Goal: Task Accomplishment & Management: Use online tool/utility

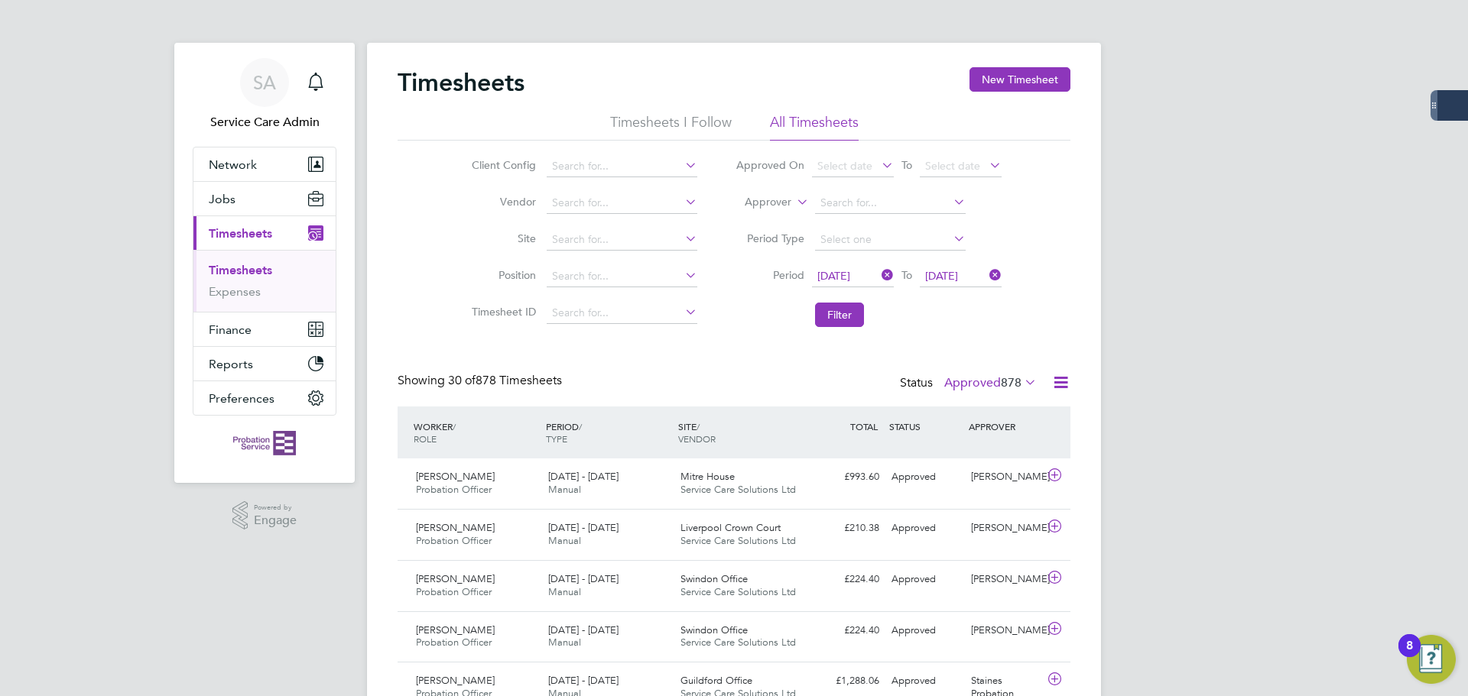
click at [878, 274] on icon at bounding box center [878, 275] width 0 height 21
click at [878, 278] on icon at bounding box center [878, 275] width 0 height 21
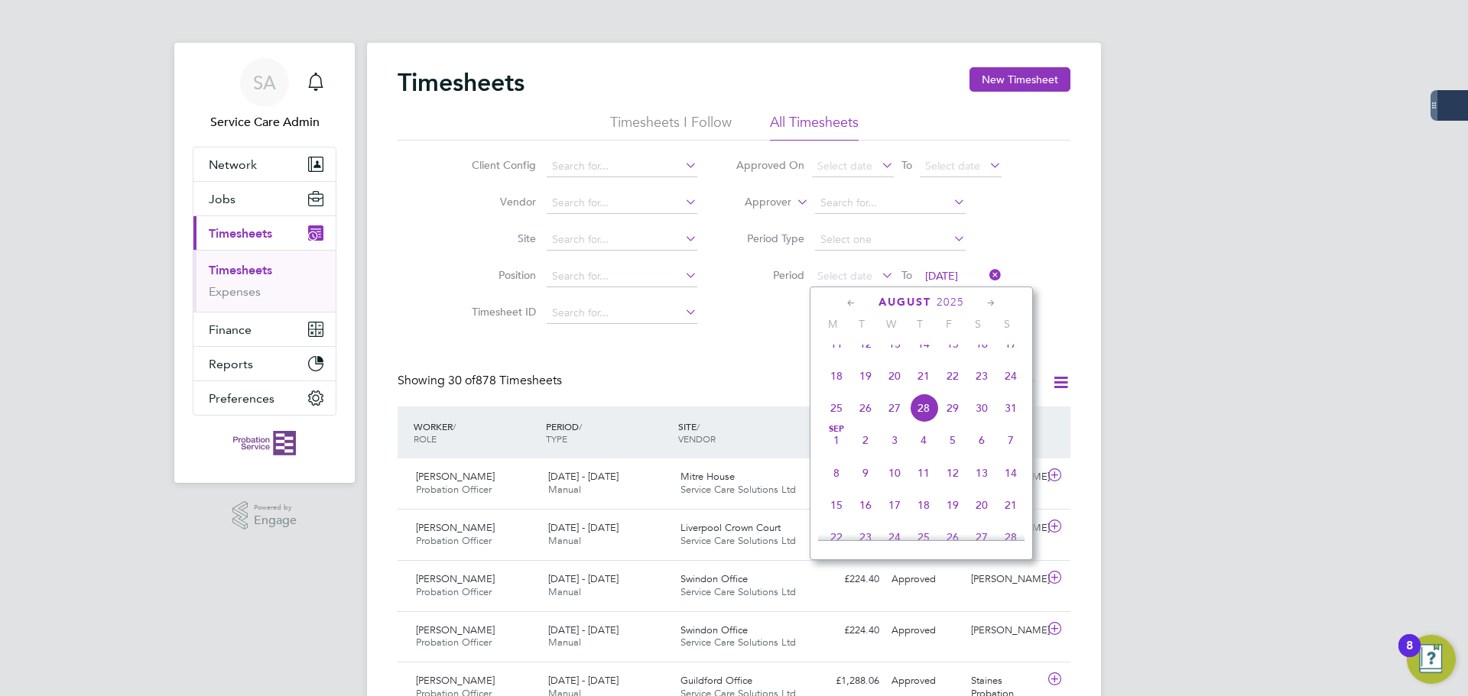
click at [845, 300] on icon at bounding box center [851, 303] width 15 height 17
click at [865, 360] on span "[DATE]" at bounding box center [865, 350] width 29 height 29
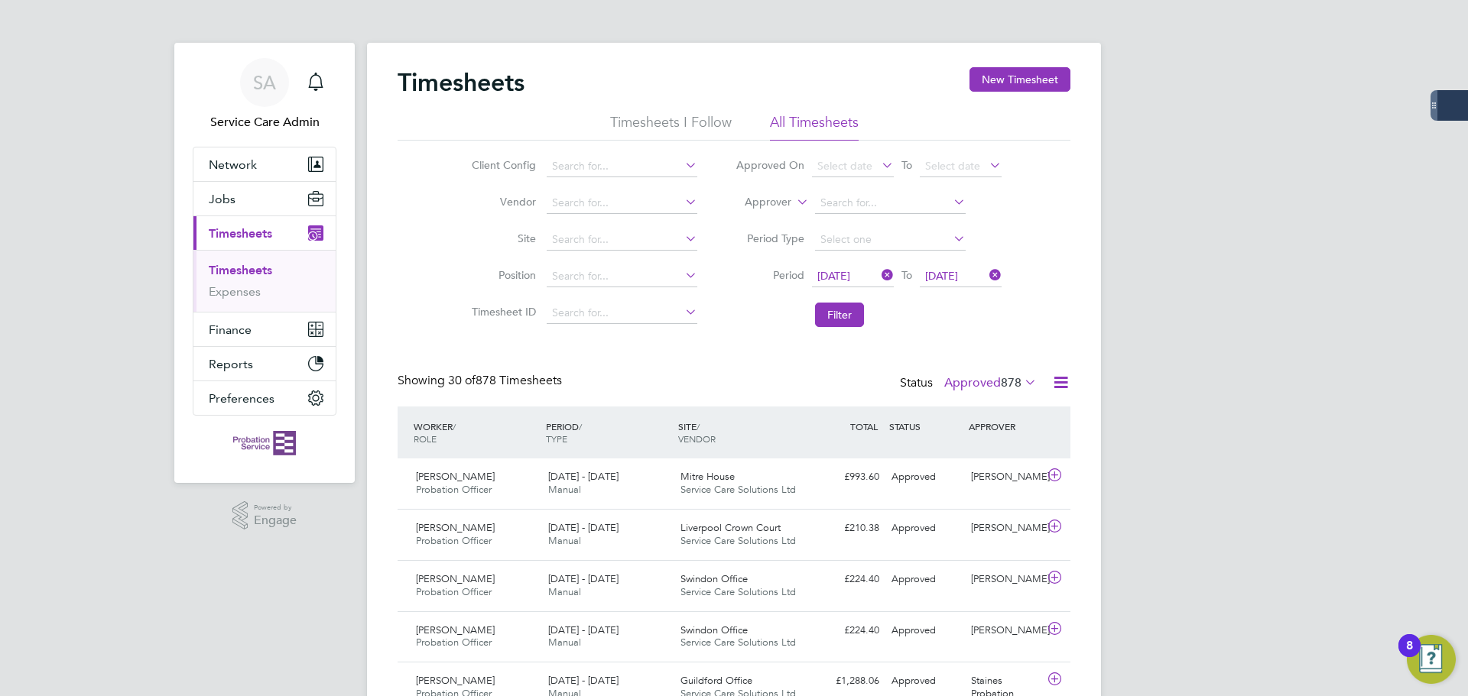
click at [986, 275] on icon at bounding box center [986, 275] width 0 height 21
click at [943, 279] on span "Select date" at bounding box center [952, 276] width 55 height 14
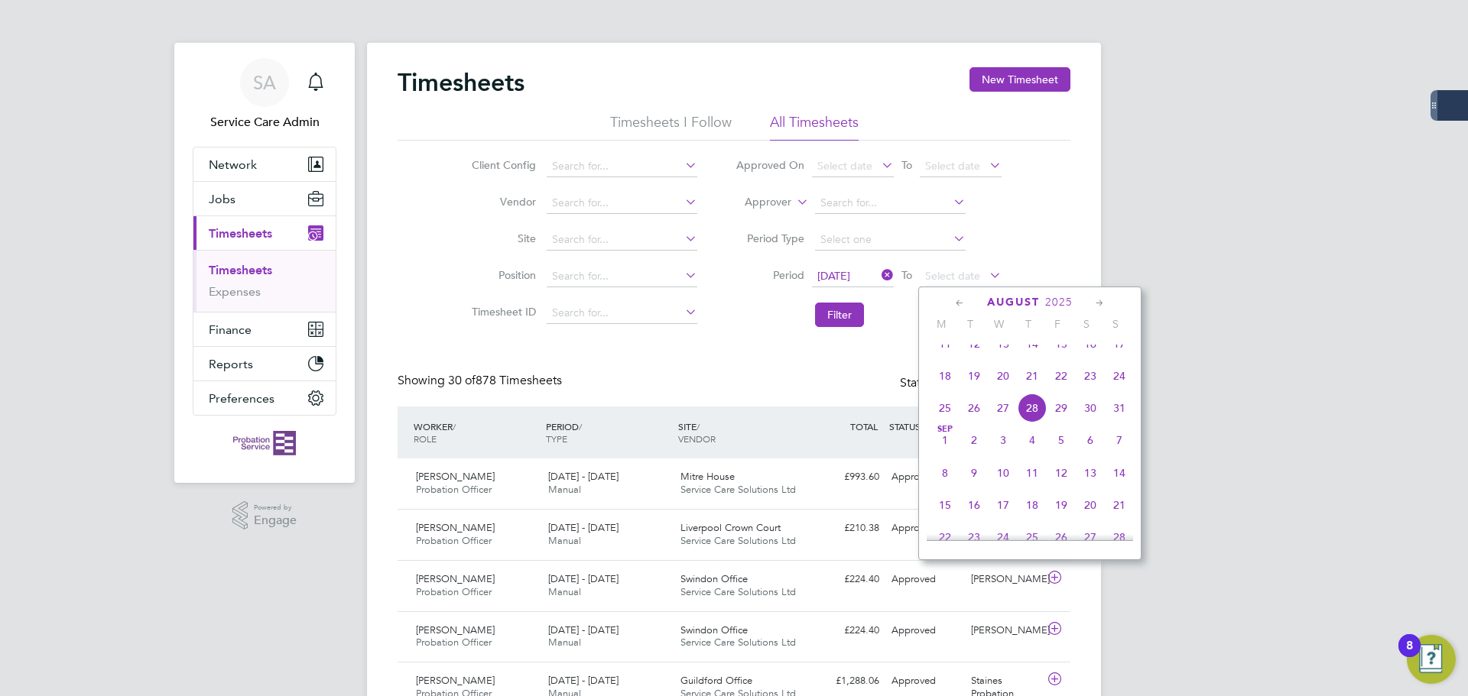
click at [959, 310] on icon at bounding box center [960, 303] width 15 height 17
click at [1036, 488] on span "31" at bounding box center [1032, 479] width 29 height 29
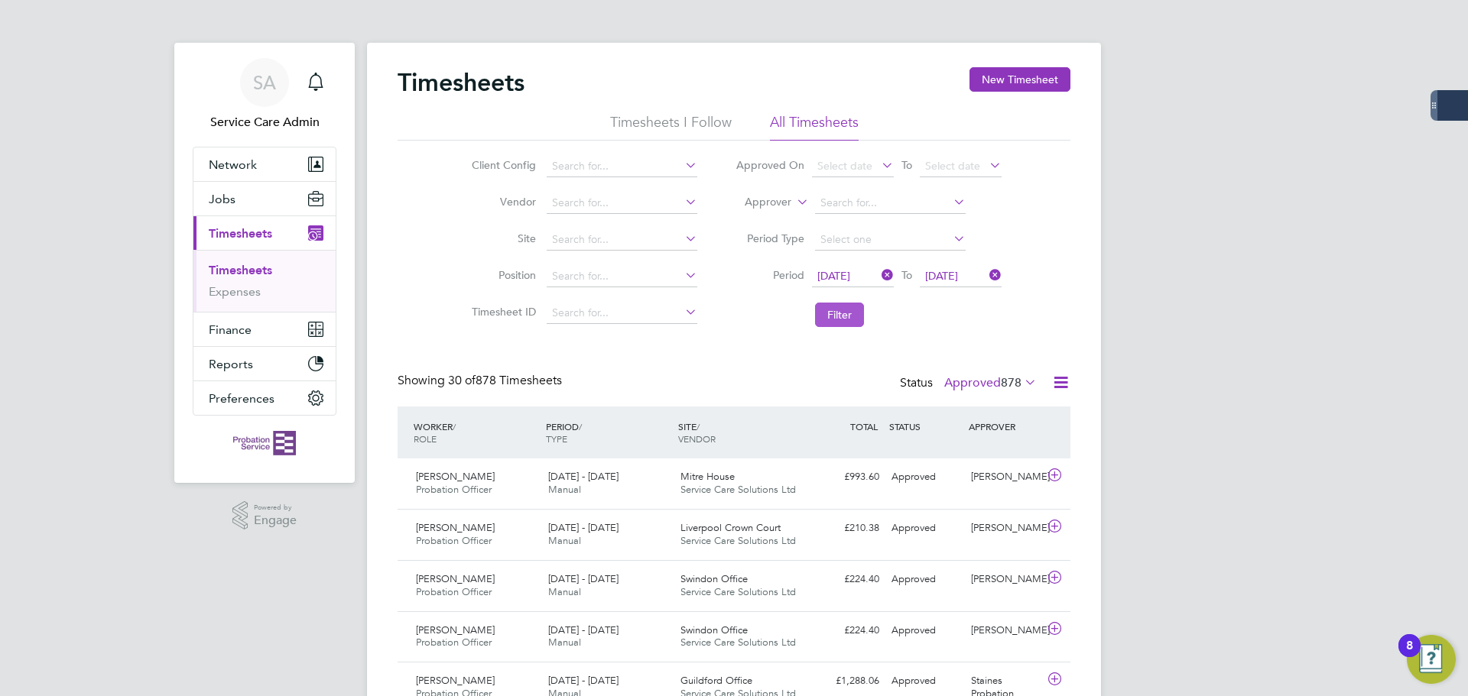
click at [849, 310] on button "Filter" at bounding box center [839, 315] width 49 height 24
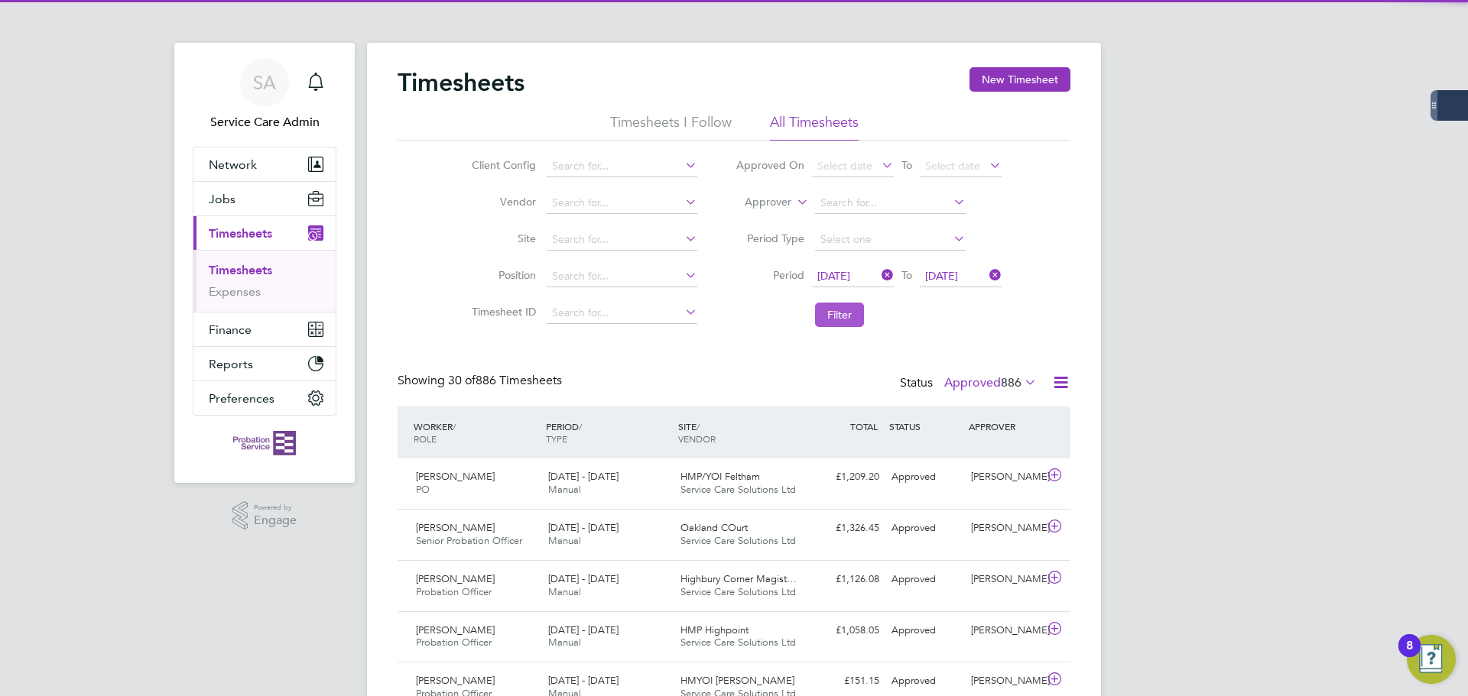
scroll to position [39, 133]
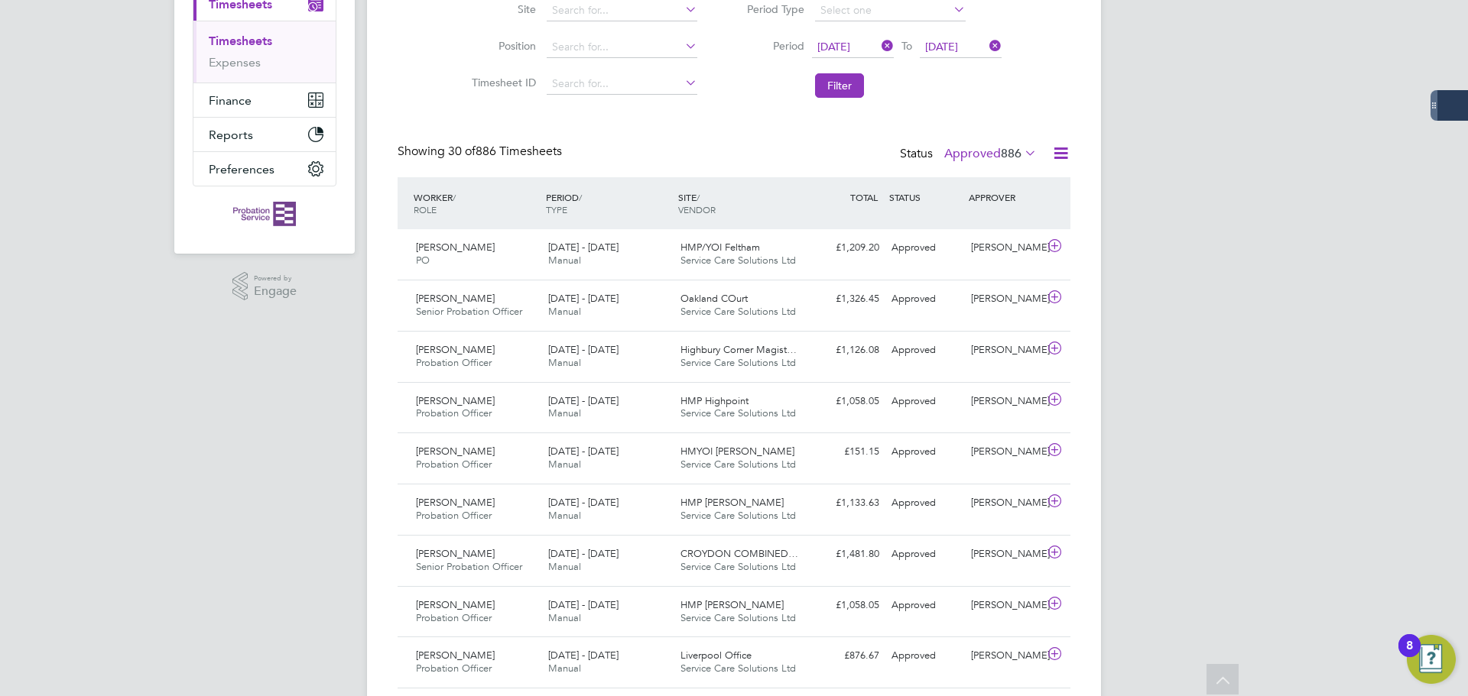
click at [1060, 154] on icon at bounding box center [1060, 153] width 19 height 19
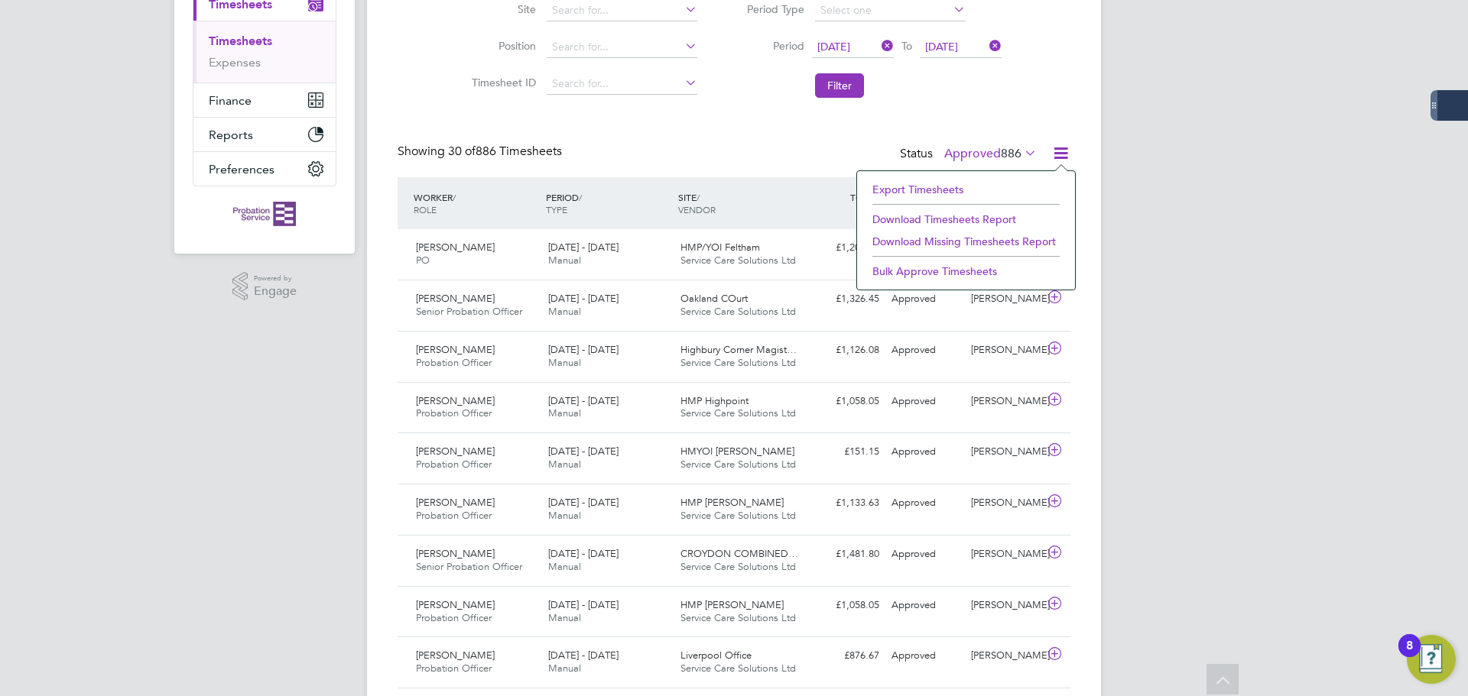
click at [925, 217] on li "Download Timesheets Report" at bounding box center [966, 219] width 203 height 21
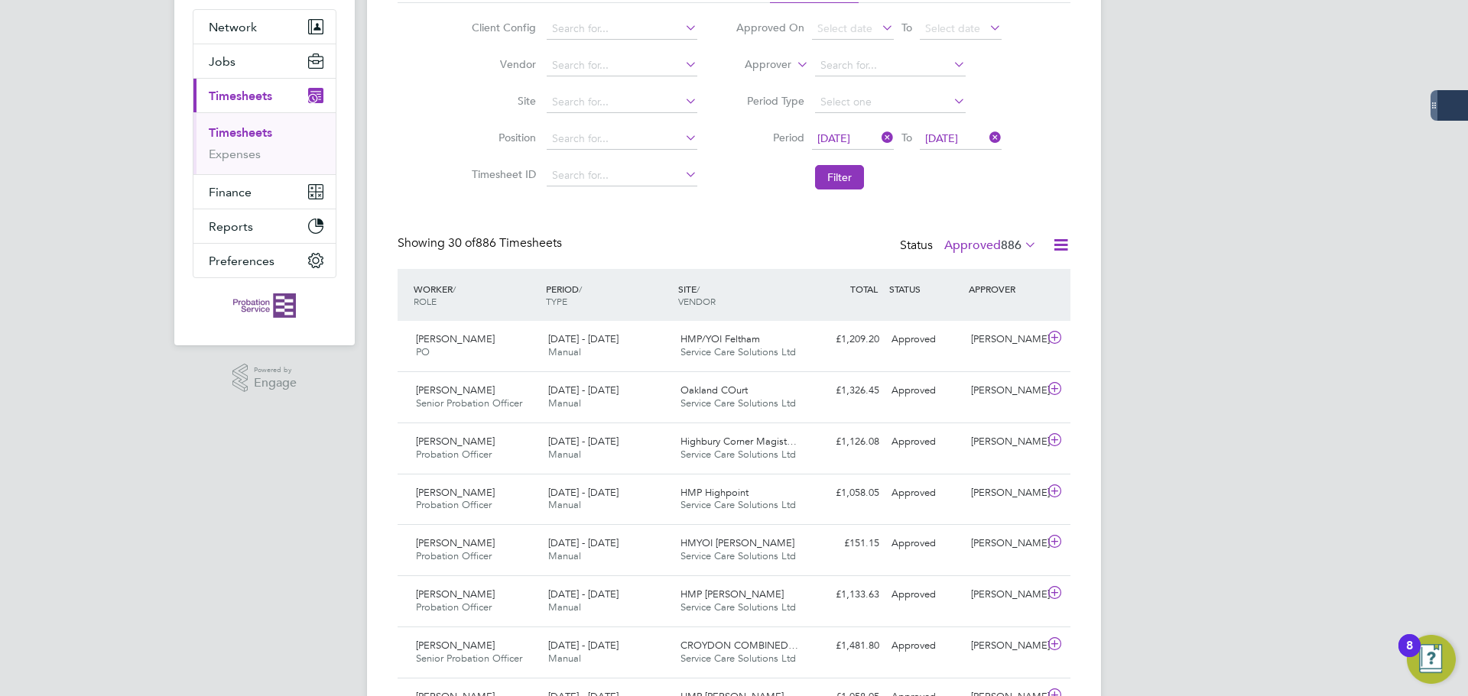
scroll to position [306, 0]
